Goal: Task Accomplishment & Management: Use online tool/utility

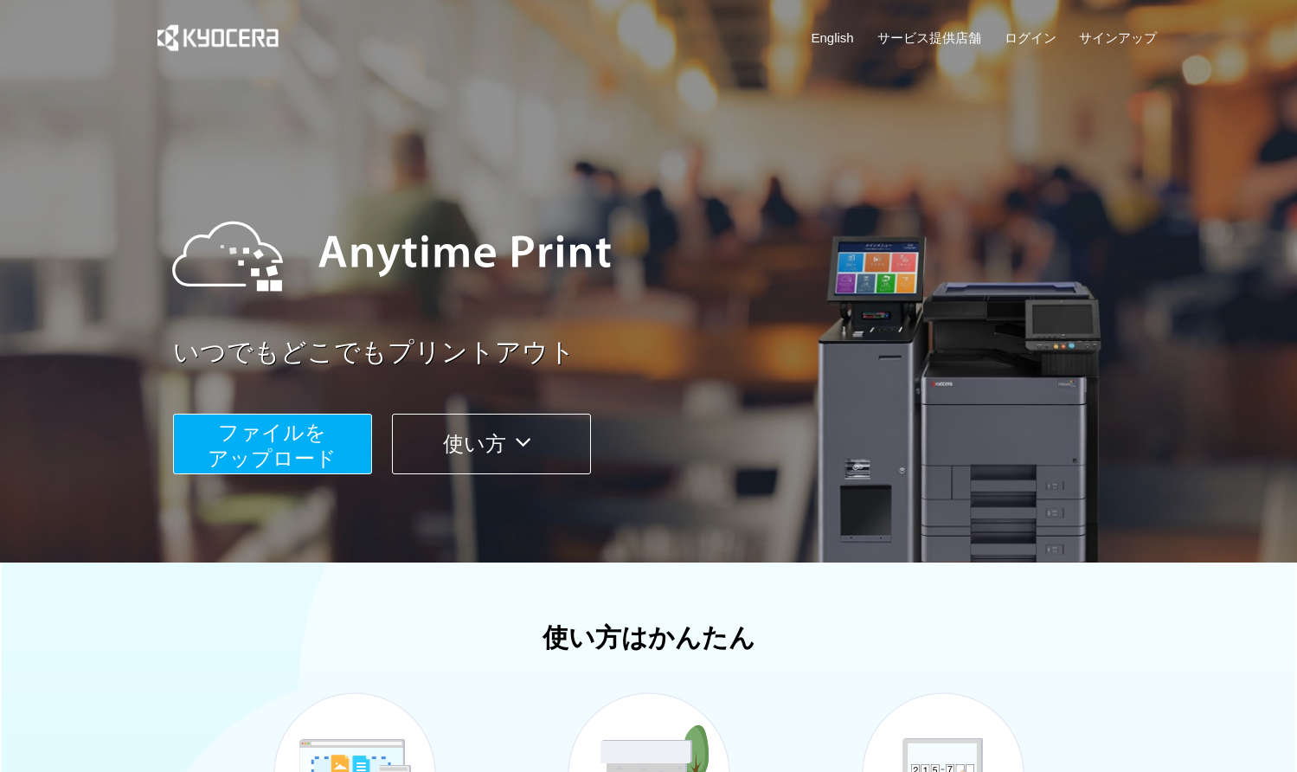
scroll to position [260, 0]
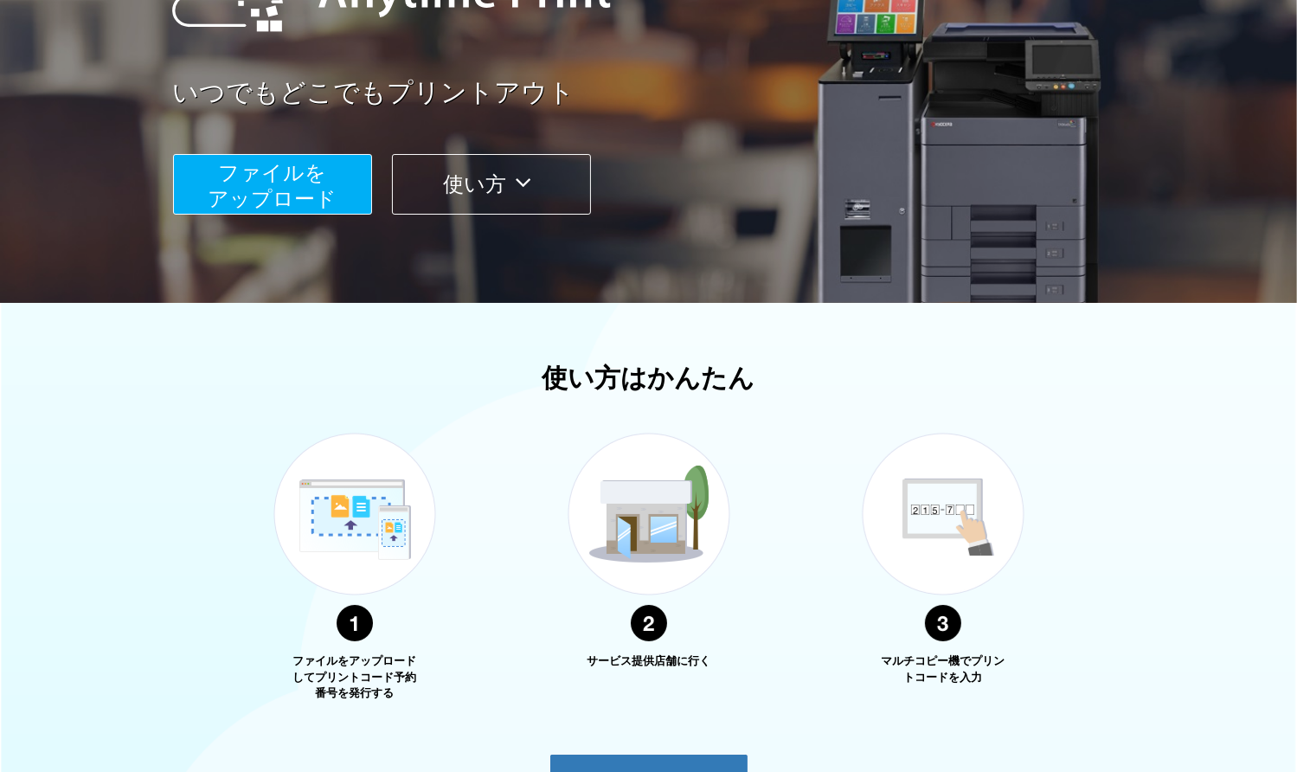
click at [297, 170] on span "ファイルを ​​アップロード" at bounding box center [272, 185] width 129 height 49
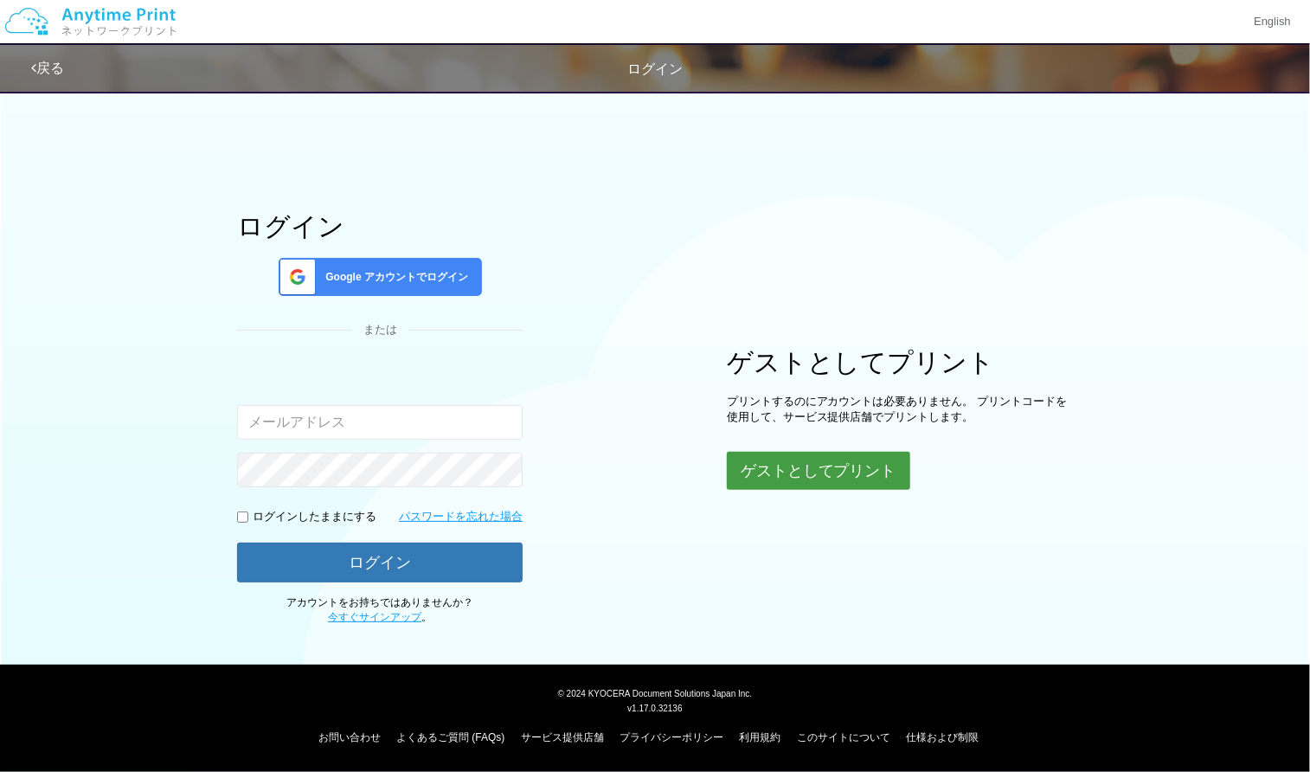
click at [740, 470] on button "ゲストとしてプリント" at bounding box center [818, 471] width 183 height 38
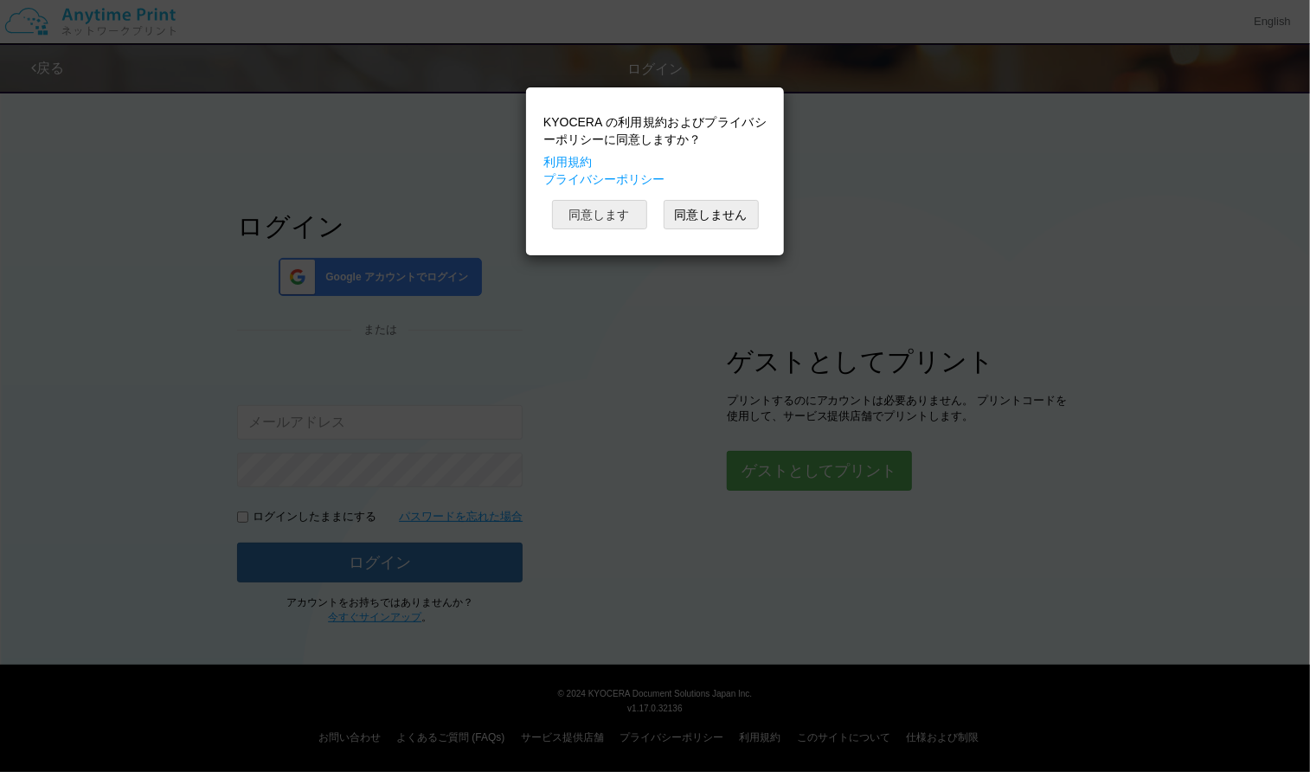
click at [594, 219] on button "同意します" at bounding box center [599, 214] width 95 height 29
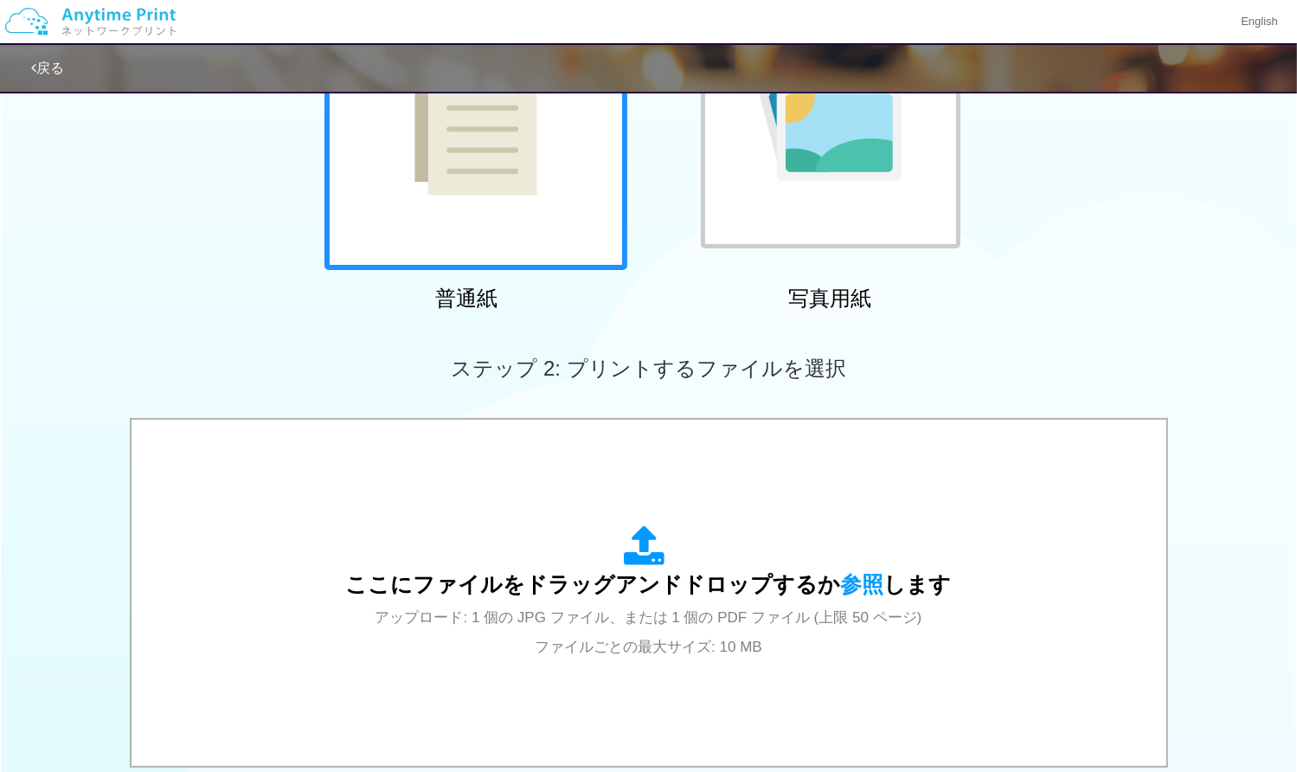
scroll to position [408, 0]
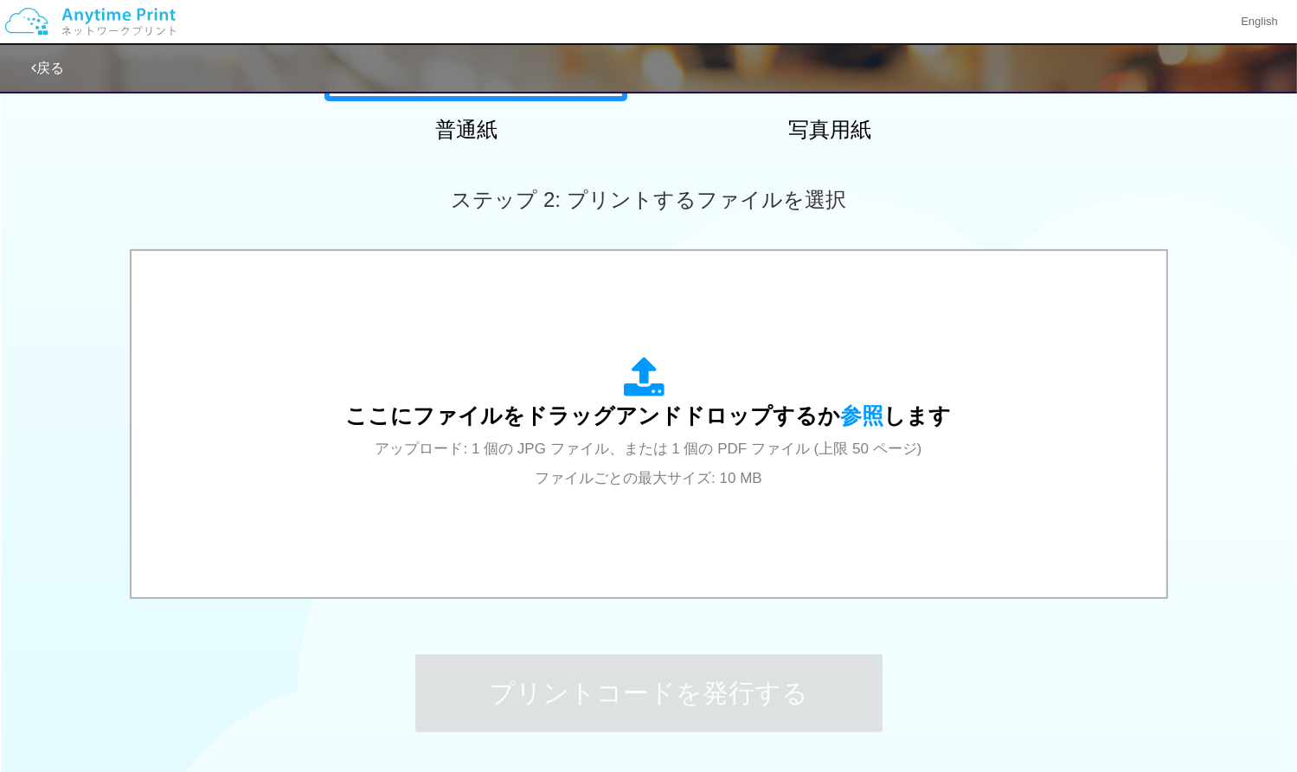
click at [652, 386] on icon at bounding box center [649, 378] width 48 height 43
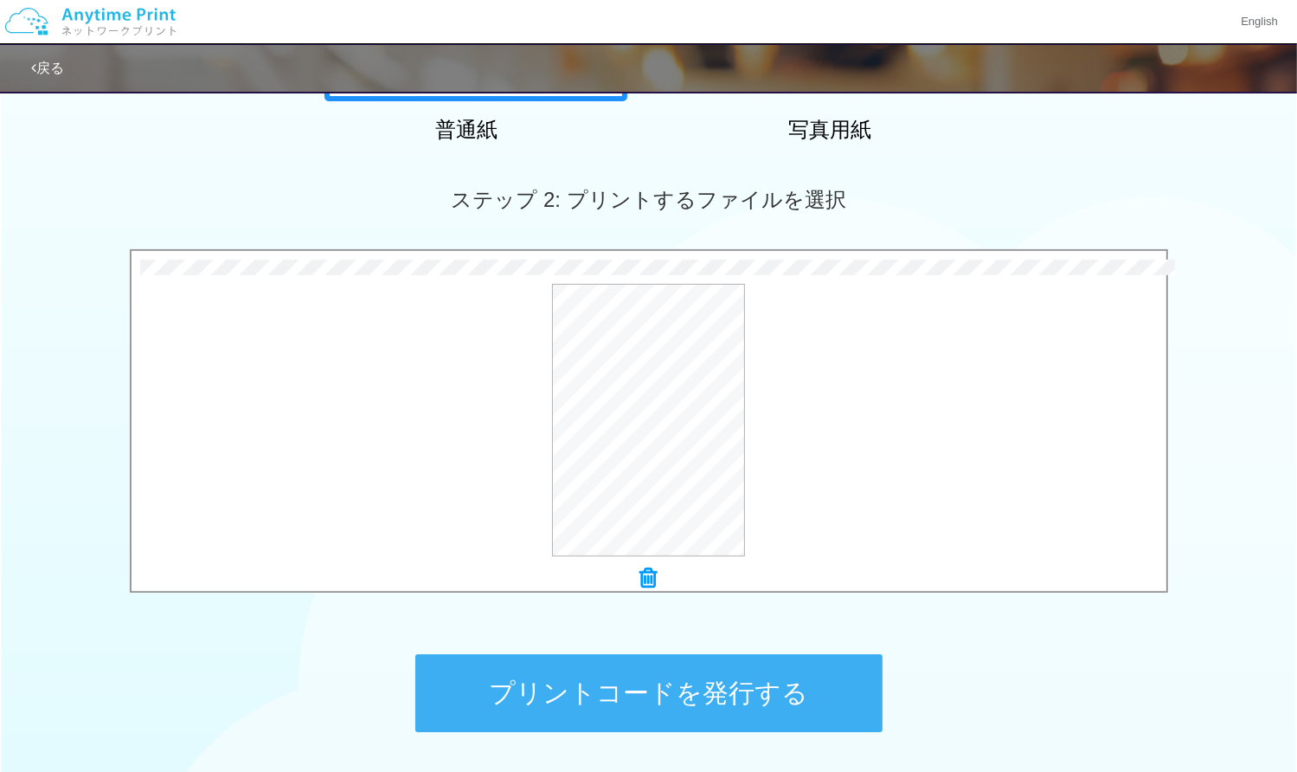
scroll to position [543, 0]
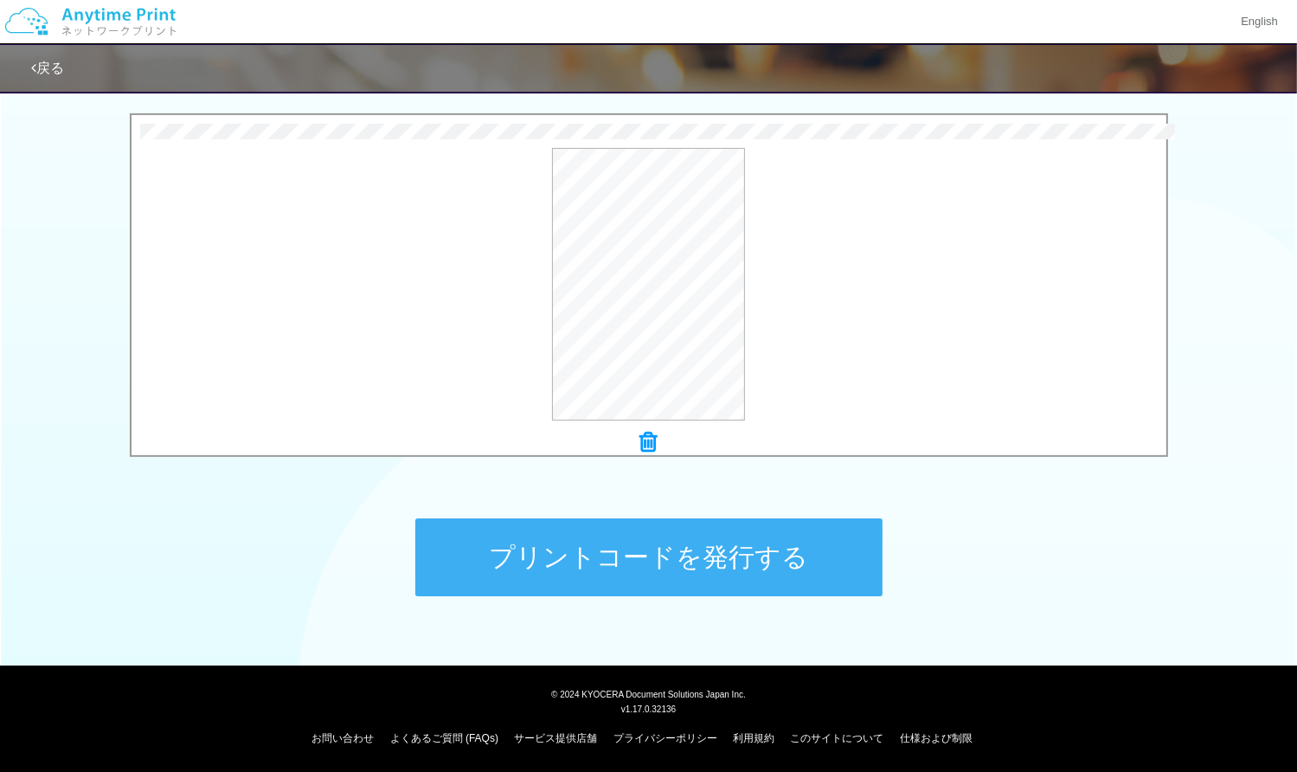
click at [525, 539] on button "プリントコードを発行する" at bounding box center [648, 557] width 467 height 78
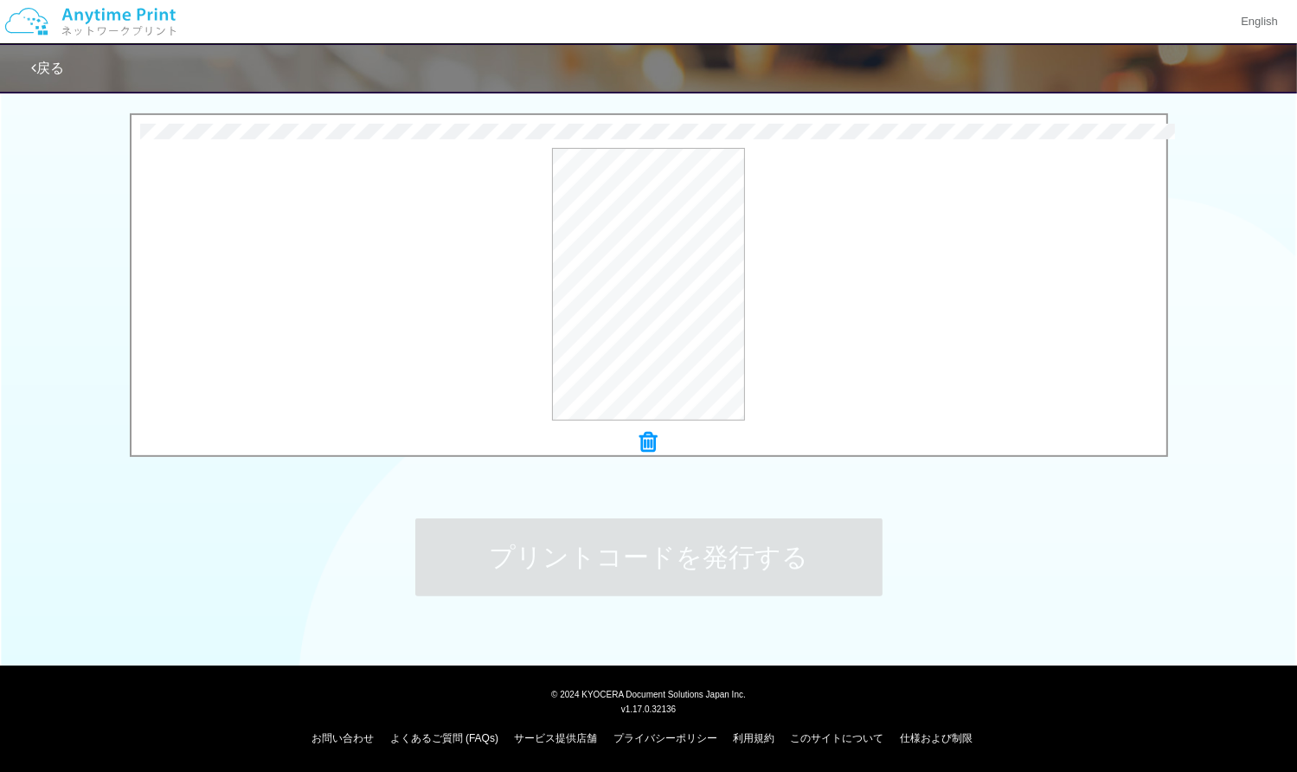
scroll to position [0, 0]
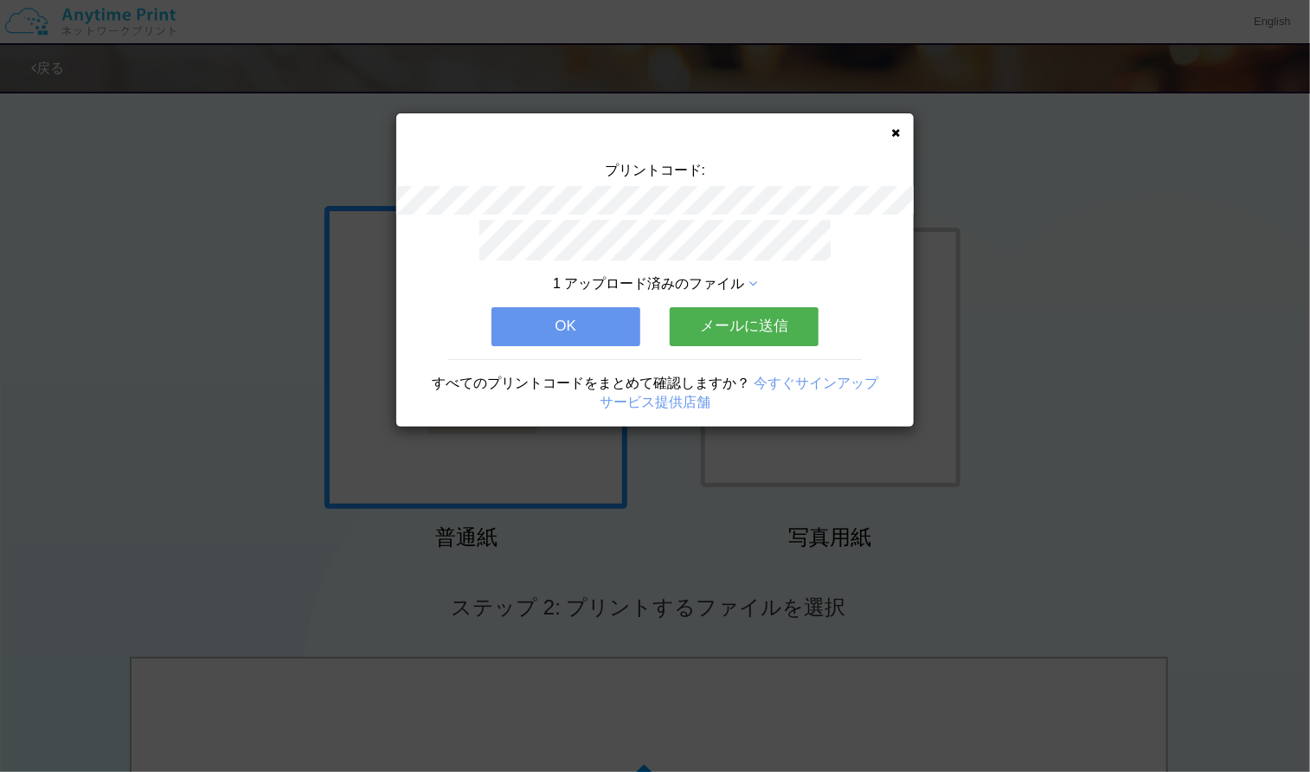
click at [555, 325] on button "OK" at bounding box center [566, 326] width 149 height 38
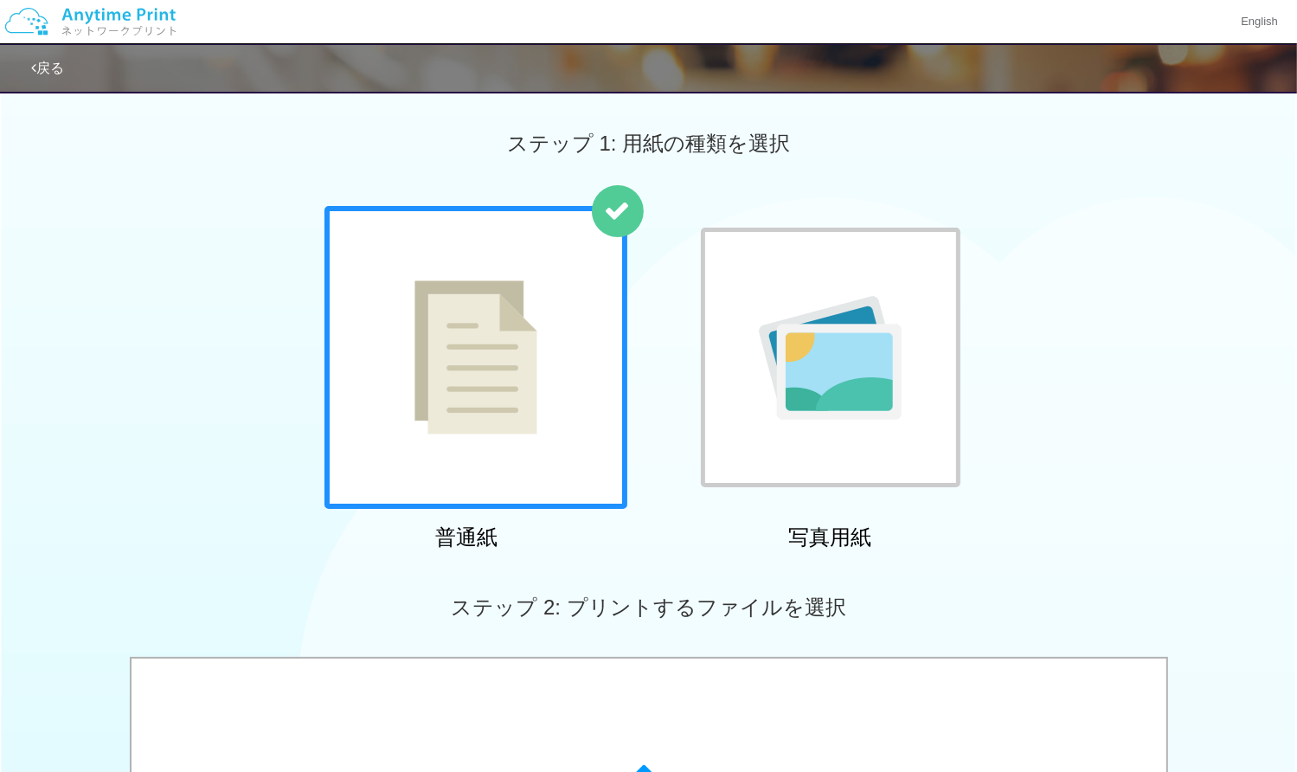
click at [586, 625] on div "ステップ 2: プリントするファイルを選択" at bounding box center [648, 607] width 1297 height 99
